Goal: Information Seeking & Learning: Obtain resource

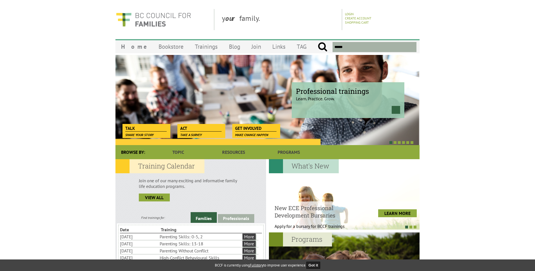
click at [371, 47] on input "text" at bounding box center [375, 47] width 84 height 10
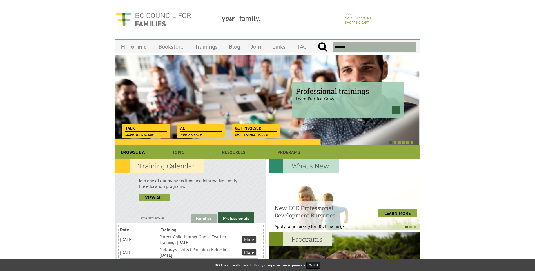
click at [318, 42] on input "submit" at bounding box center [323, 47] width 10 height 10
type input "**********"
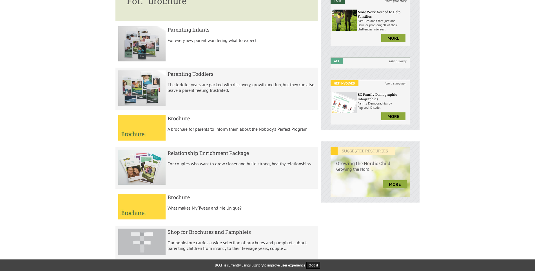
scroll to position [113, 0]
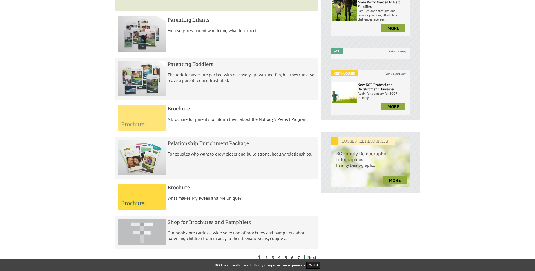
click at [150, 113] on img at bounding box center [141, 118] width 47 height 26
click at [174, 108] on h5 "Brochure" at bounding box center [242, 108] width 148 height 7
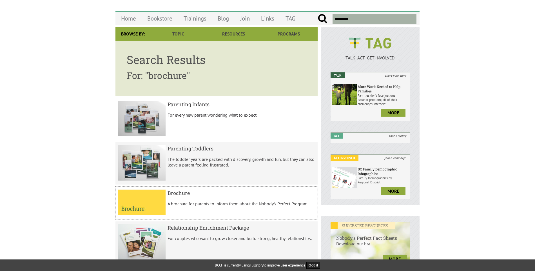
scroll to position [141, 0]
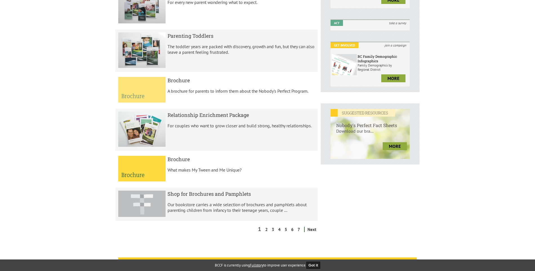
click at [137, 92] on img at bounding box center [141, 90] width 47 height 26
click at [212, 83] on h5 "Brochure" at bounding box center [242, 80] width 148 height 7
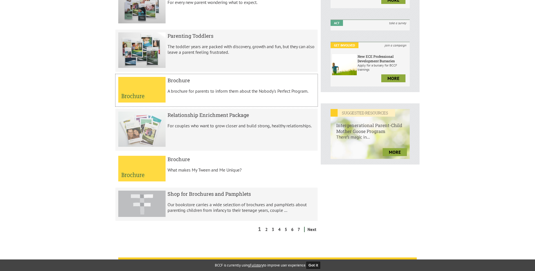
drag, startPoint x: 183, startPoint y: 83, endPoint x: 184, endPoint y: 123, distance: 39.7
click at [182, 83] on h5 "Brochure" at bounding box center [242, 80] width 148 height 7
click at [182, 121] on div "Relationship Enrichment Package For couples who want to grow closer and build s…" at bounding box center [242, 122] width 148 height 21
click at [269, 230] on link "2" at bounding box center [266, 229] width 5 height 5
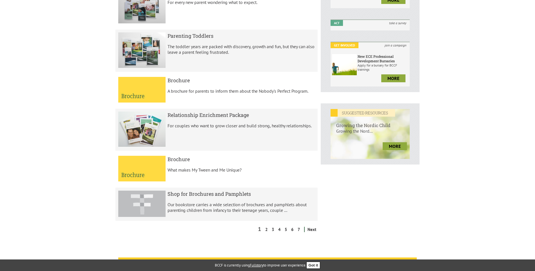
click at [318, 265] on button "Got it" at bounding box center [313, 265] width 14 height 7
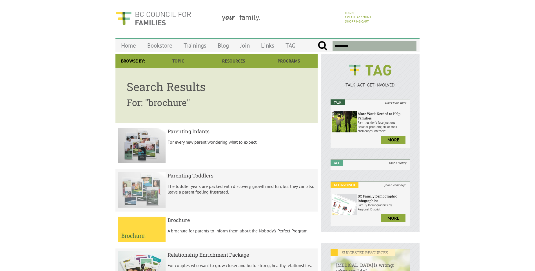
scroll to position [0, 0]
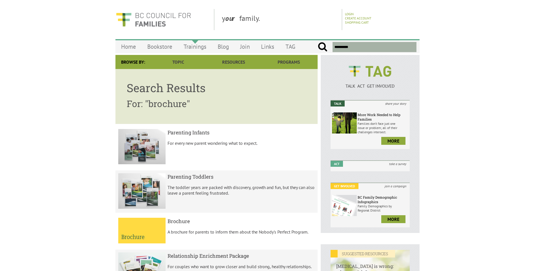
click at [195, 46] on link "Trainings" at bounding box center [195, 46] width 34 height 13
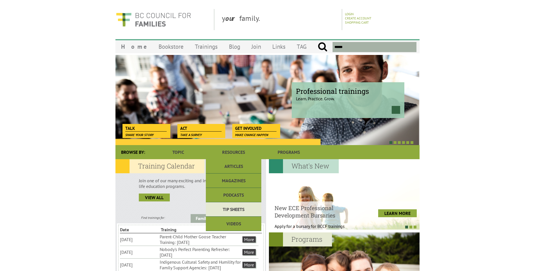
click at [239, 209] on link "Tip Sheets" at bounding box center [233, 209] width 55 height 14
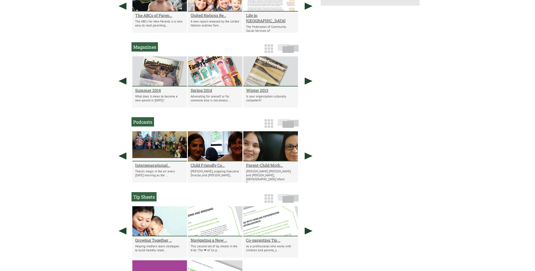
scroll to position [378, 0]
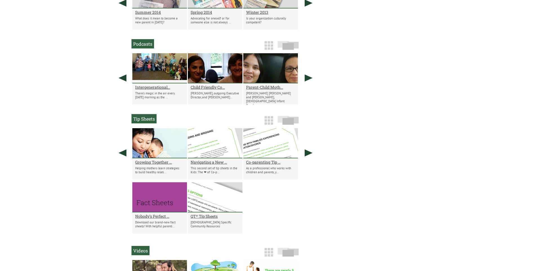
click at [144, 119] on h2 "Tip Sheets" at bounding box center [144, 118] width 25 height 9
click at [164, 215] on h2 "Nobody's Perfect ..." at bounding box center [159, 215] width 49 height 5
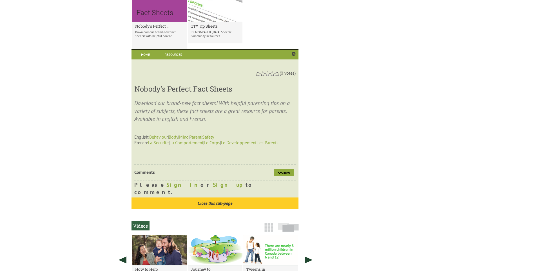
scroll to position [572, 0]
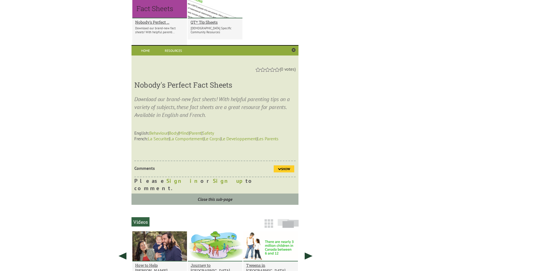
click at [289, 168] on span "Show" at bounding box center [285, 169] width 9 height 4
